Goal: Information Seeking & Learning: Check status

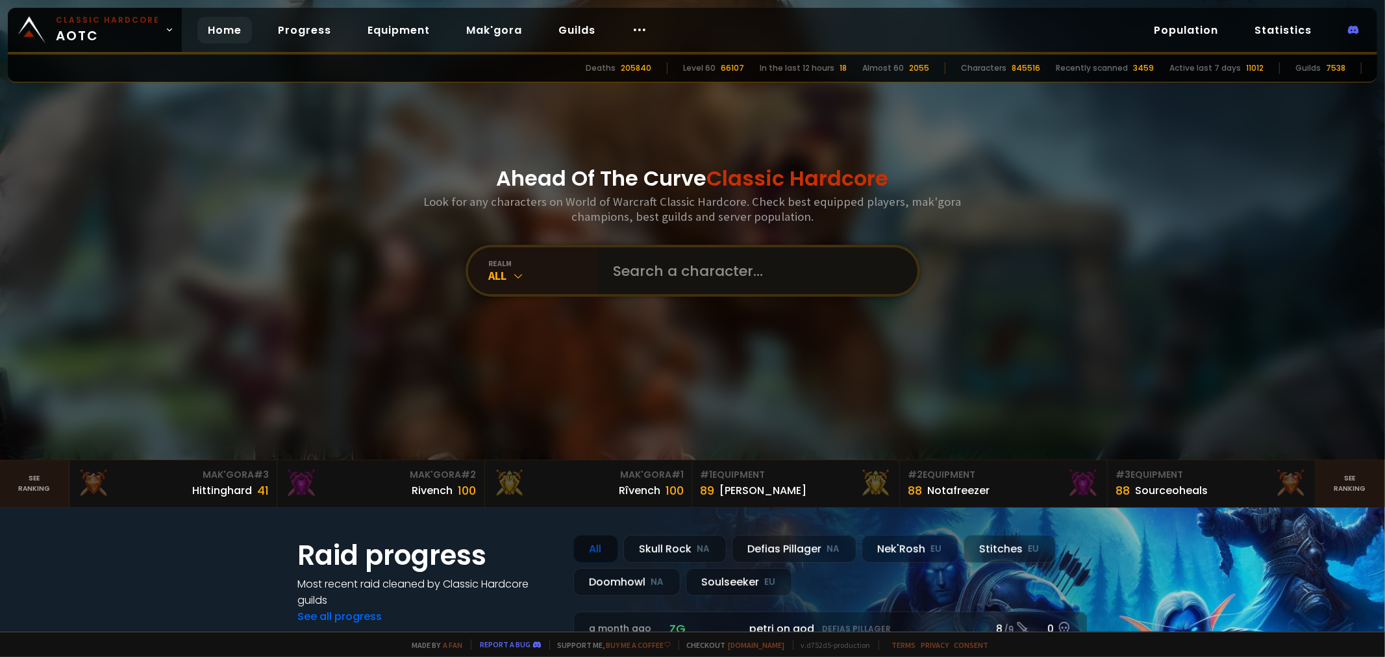
click at [871, 284] on input "text" at bounding box center [754, 270] width 296 height 47
type input "møgdyr"
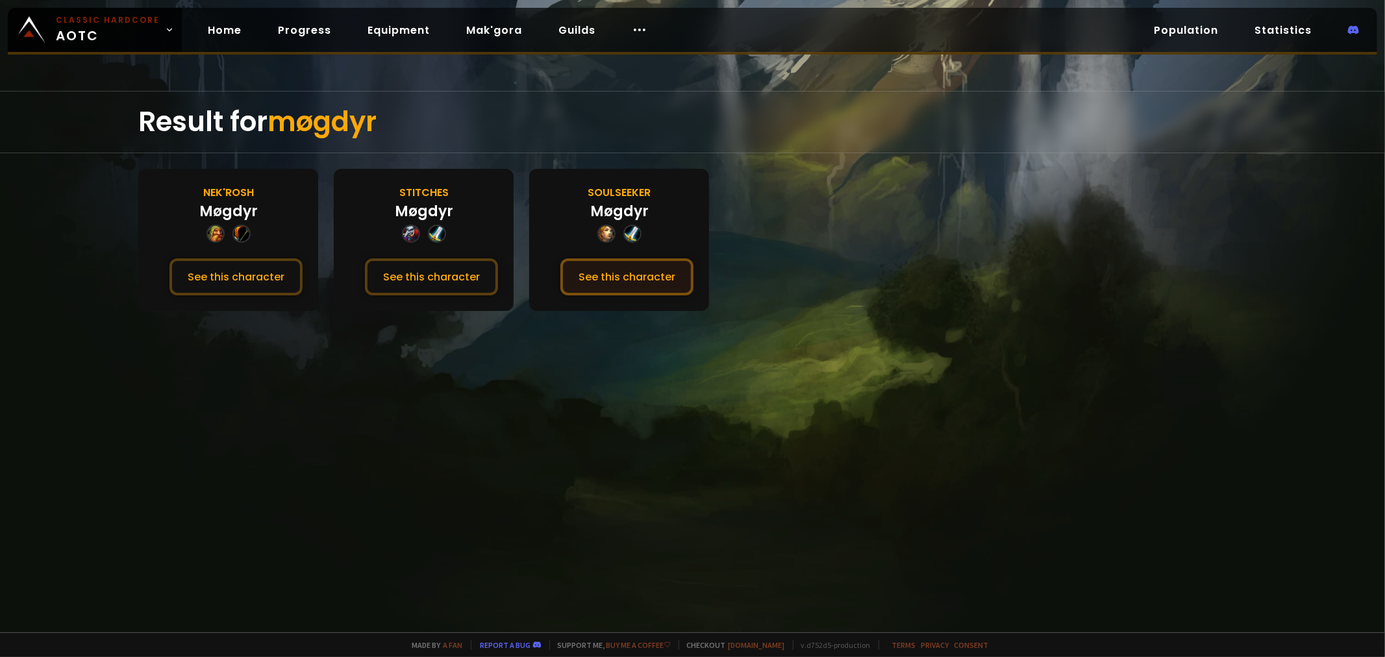
click at [652, 282] on button "See this character" at bounding box center [626, 276] width 133 height 37
drag, startPoint x: 599, startPoint y: 102, endPoint x: 588, endPoint y: 95, distance: 12.8
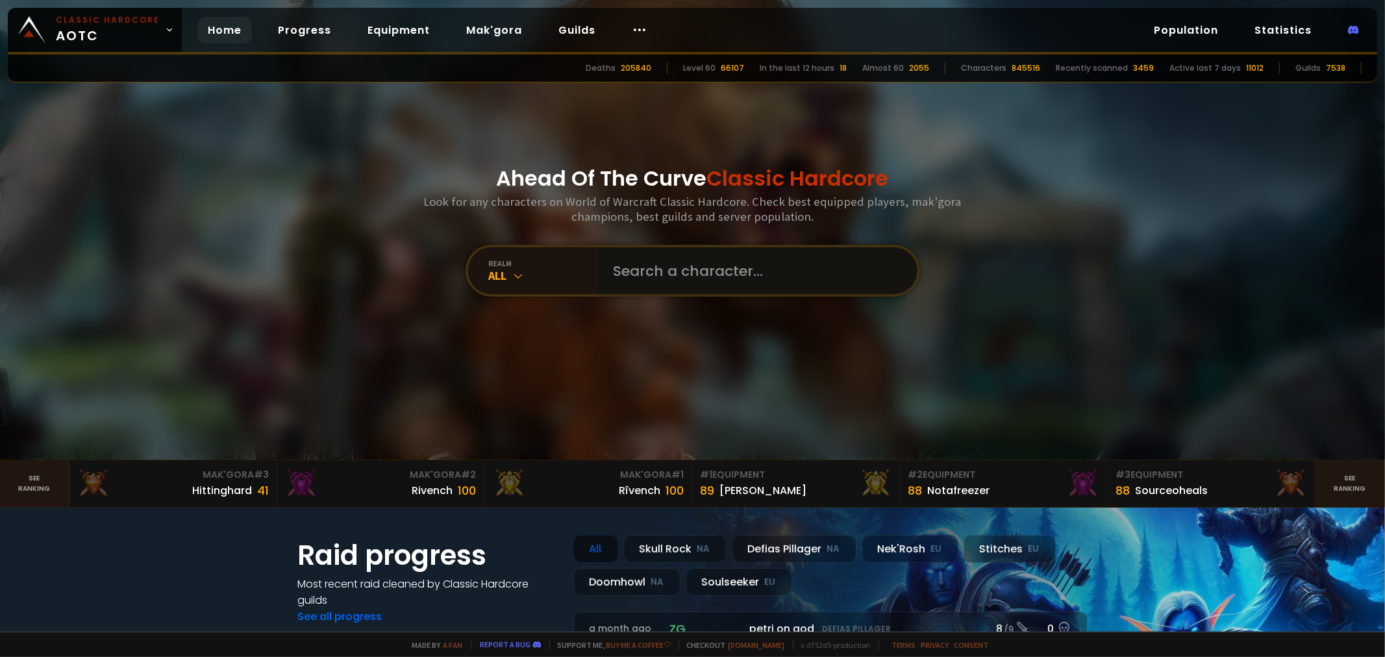
click at [650, 250] on input "text" at bounding box center [754, 270] width 296 height 47
type input "sneakypie"
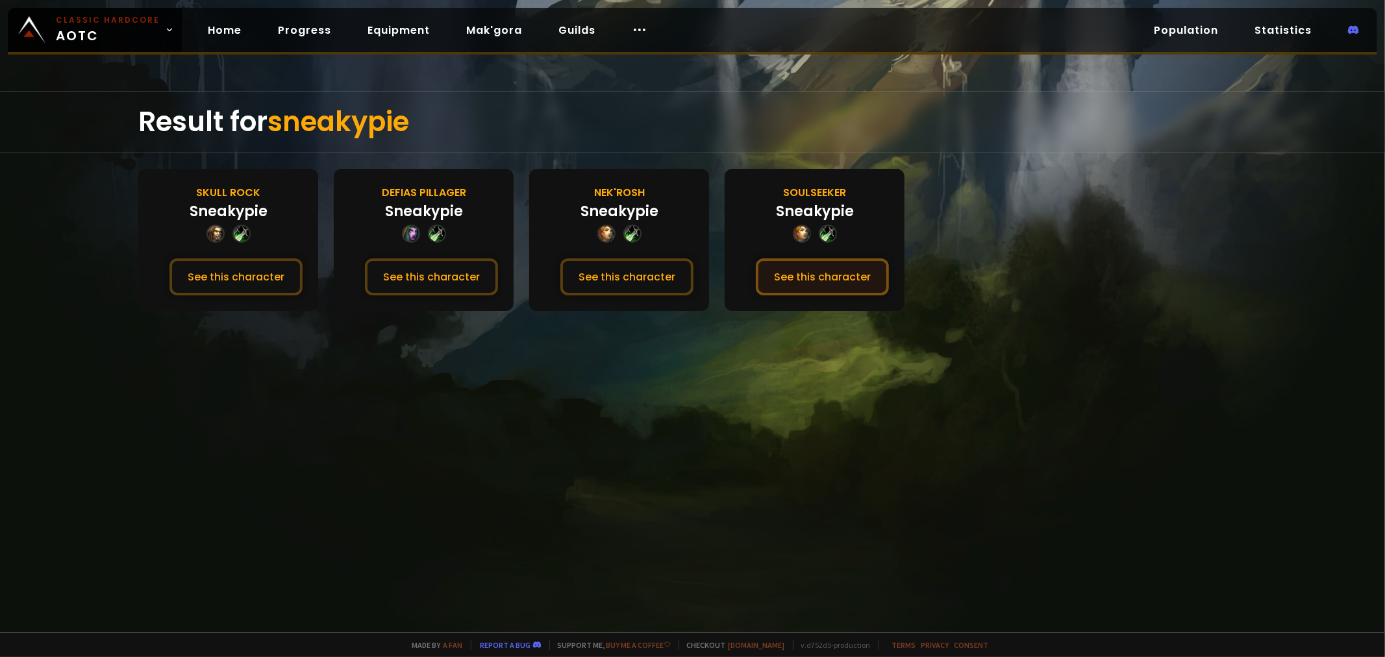
click at [808, 277] on button "See this character" at bounding box center [822, 276] width 133 height 37
